Goal: Find specific page/section: Find specific page/section

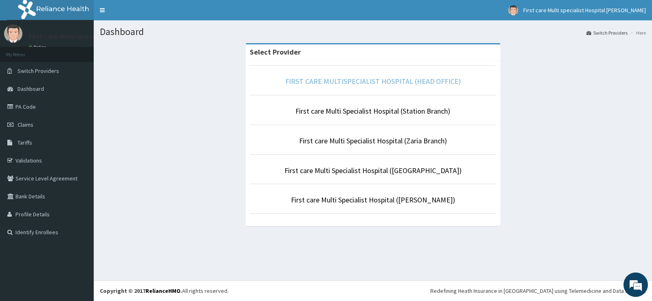
click at [416, 82] on link "FIRST CARE MULTISPECIALIST HOSPITAL (HEAD OFFICE)" at bounding box center [373, 81] width 176 height 9
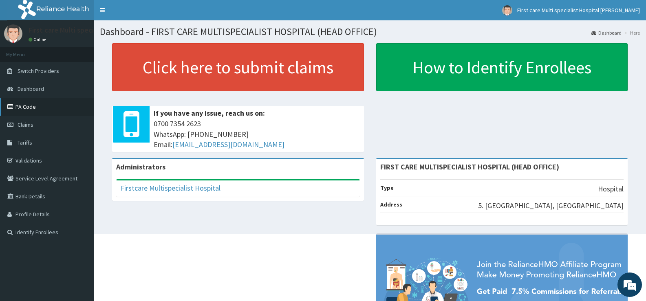
click at [47, 102] on link "PA Code" at bounding box center [47, 107] width 94 height 18
